Goal: Task Accomplishment & Management: Use online tool/utility

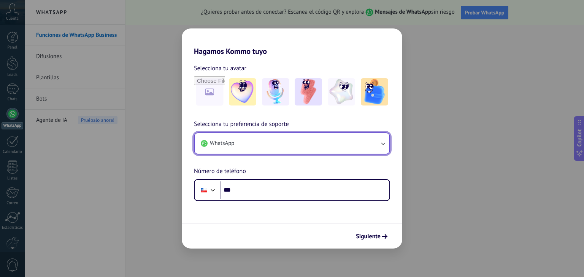
click at [266, 138] on button "WhatsApp" at bounding box center [292, 143] width 195 height 21
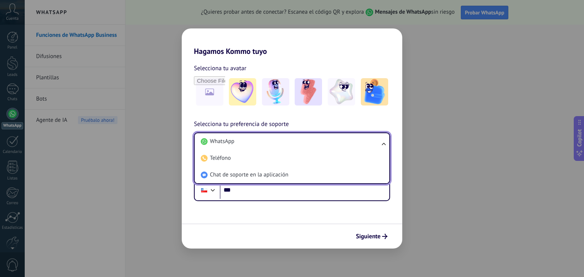
click at [266, 138] on li "WhatsApp" at bounding box center [290, 141] width 185 height 17
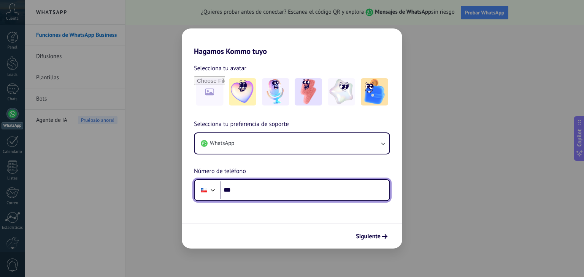
click at [251, 192] on input "***" at bounding box center [304, 190] width 169 height 17
type input "**********"
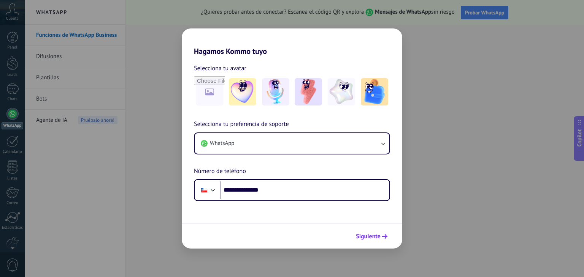
click at [381, 238] on span "Siguiente" at bounding box center [372, 236] width 32 height 5
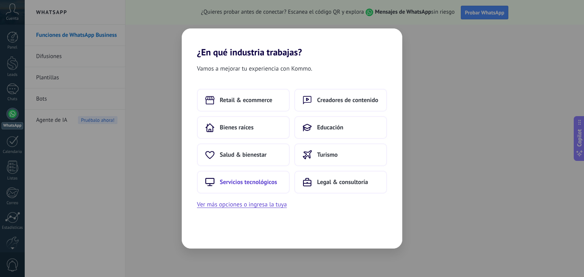
click at [255, 182] on span "Servicios tecnológicos" at bounding box center [248, 183] width 57 height 8
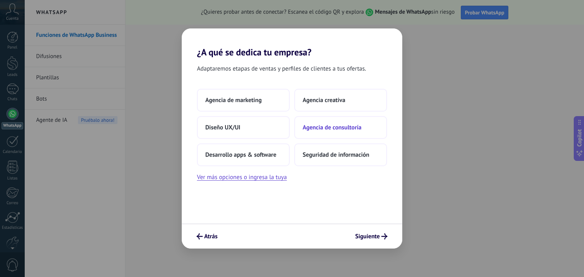
click at [343, 126] on span "Agencia de consultoría" at bounding box center [332, 128] width 59 height 8
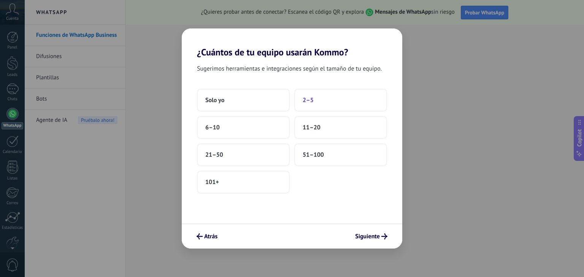
click at [315, 107] on button "2–5" at bounding box center [340, 100] width 93 height 23
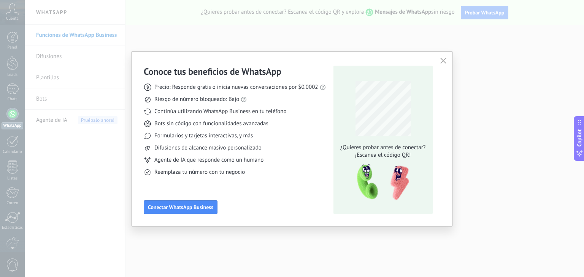
drag, startPoint x: 189, startPoint y: 186, endPoint x: 155, endPoint y: 154, distance: 47.3
click at [155, 154] on div "Precio: Responde gratis o inicia nuevas conversaciones por $0.0002 Riesgo de nú…" at bounding box center [235, 127] width 182 height 99
drag, startPoint x: 274, startPoint y: 86, endPoint x: 301, endPoint y: 86, distance: 27.4
click at [301, 86] on span "Precio: Responde gratis o inicia nuevas conversaciones por $0.0002" at bounding box center [236, 88] width 164 height 8
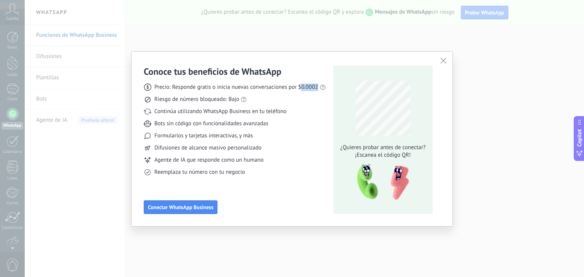
drag, startPoint x: 317, startPoint y: 86, endPoint x: 301, endPoint y: 89, distance: 16.7
click at [301, 89] on span "Precio: Responde gratis o inicia nuevas conversaciones por $0.0002" at bounding box center [236, 88] width 164 height 8
copy span "0.0002"
click at [196, 105] on div "Precio: Responde gratis o inicia nuevas conversaciones por $0.0002 Riesgo de nú…" at bounding box center [235, 127] width 182 height 99
click at [242, 99] on icon at bounding box center [244, 100] width 6 height 6
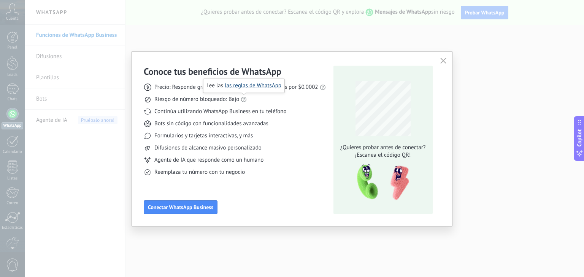
click at [243, 87] on link "las reglas de WhatsApp" at bounding box center [253, 85] width 57 height 7
click at [439, 66] on button "button" at bounding box center [443, 61] width 10 height 11
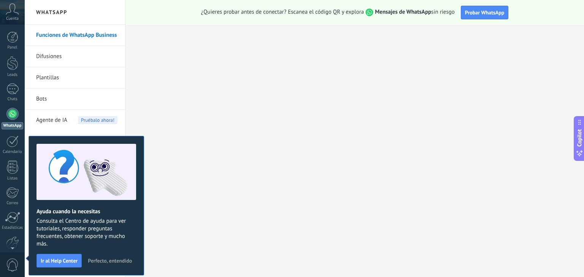
click at [107, 262] on span "Perfecto, entendido" at bounding box center [110, 260] width 44 height 5
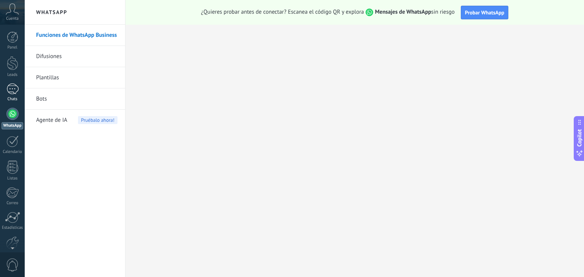
click at [7, 95] on link "Chats" at bounding box center [12, 93] width 25 height 18
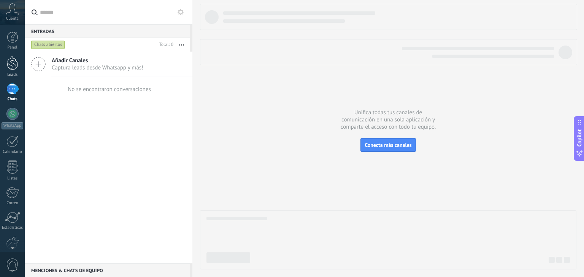
click at [11, 60] on div at bounding box center [12, 63] width 11 height 14
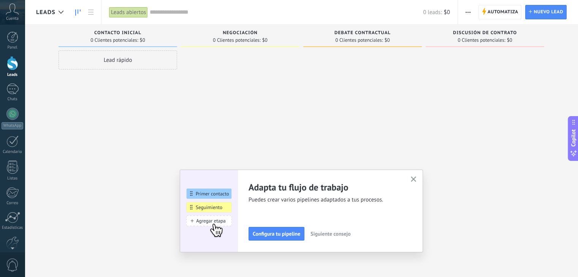
click at [416, 184] on button "button" at bounding box center [414, 180] width 10 height 10
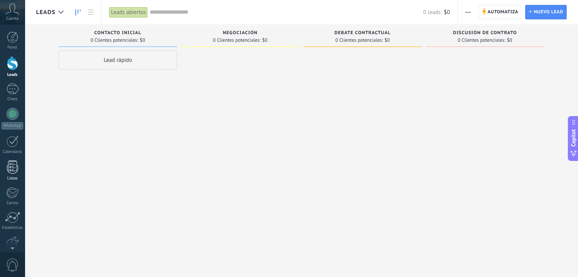
click at [19, 169] on link "Listas" at bounding box center [12, 171] width 25 height 21
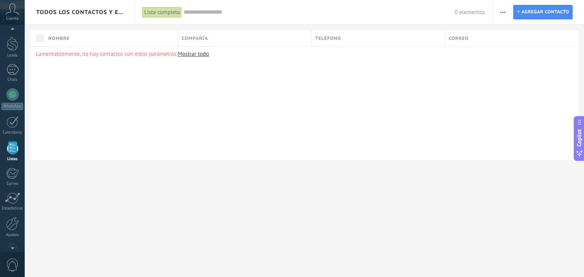
scroll to position [11, 0]
click at [8, 13] on icon at bounding box center [12, 8] width 13 height 11
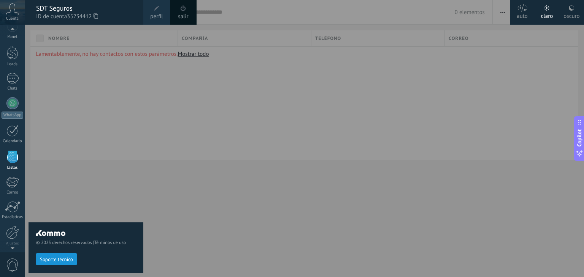
click at [44, 10] on div "SDT Seguros" at bounding box center [86, 8] width 100 height 8
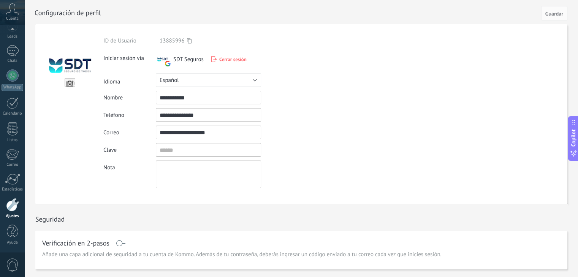
click at [10, 4] on icon at bounding box center [12, 8] width 13 height 11
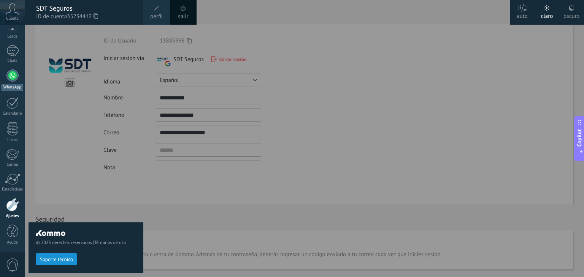
click at [24, 82] on link "WhatsApp" at bounding box center [12, 81] width 25 height 22
